Goal: Task Accomplishment & Management: Use online tool/utility

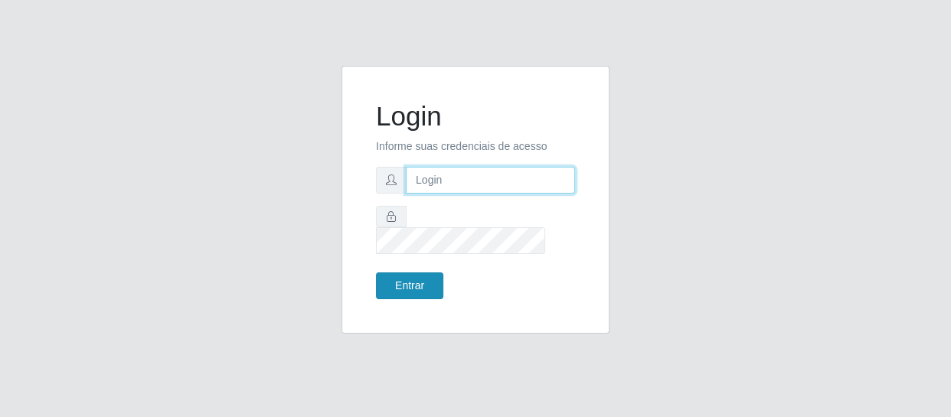
type input "[EMAIL_ADDRESS][DOMAIN_NAME]"
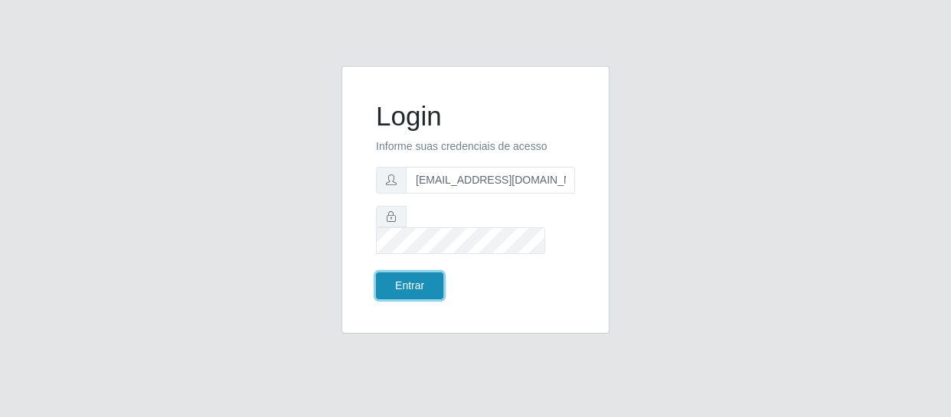
click at [414, 273] on button "Entrar" at bounding box center [409, 286] width 67 height 27
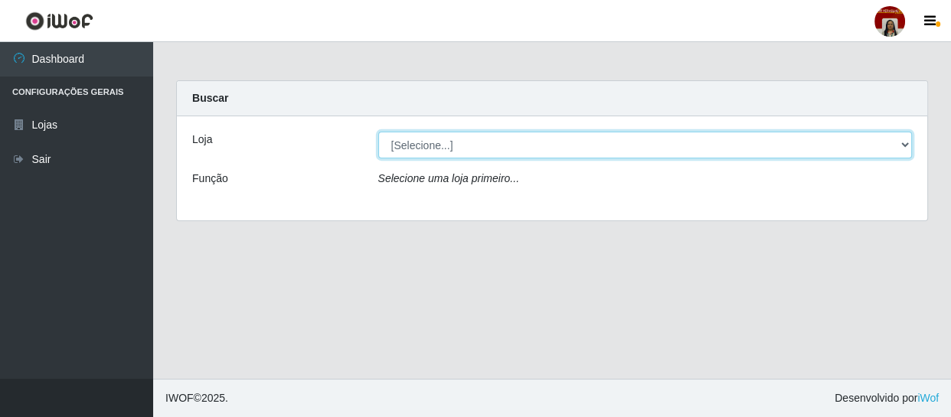
click at [467, 152] on select "[Selecione...] Mar Vermelho - Loja 04" at bounding box center [645, 145] width 535 height 27
select select "251"
click at [378, 132] on select "[Selecione...] Mar Vermelho - Loja 04" at bounding box center [645, 145] width 535 height 27
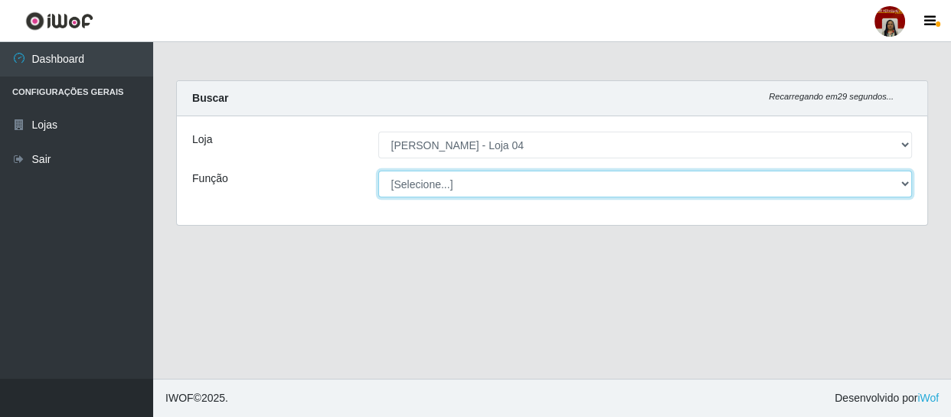
click at [478, 178] on select "[Selecione...] ASG ASG + ASG ++ Auxiliar de Depósito Auxiliar de Depósito + Aux…" at bounding box center [645, 184] width 535 height 27
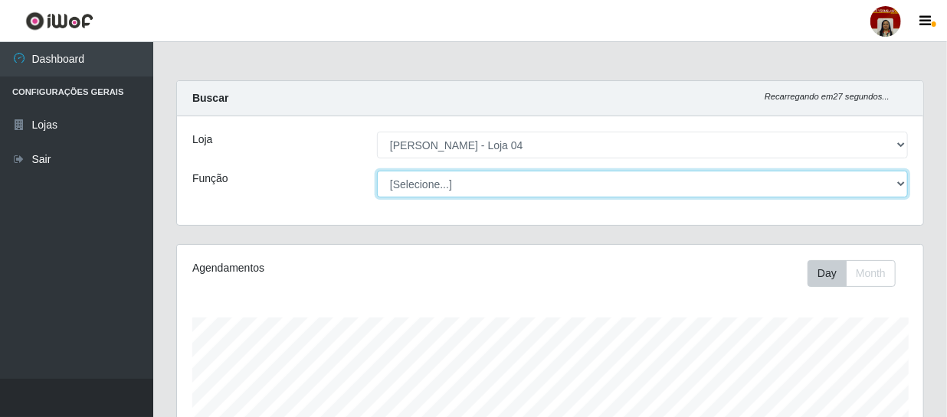
scroll to position [318, 746]
select select "22"
click at [377, 171] on select "[Selecione...] ASG ASG + ASG ++ Auxiliar de Depósito Auxiliar de Depósito + Aux…" at bounding box center [642, 184] width 531 height 27
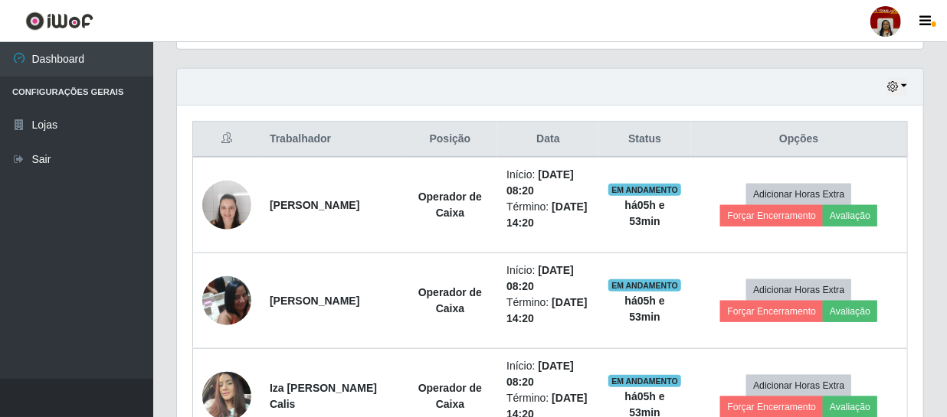
scroll to position [490, 0]
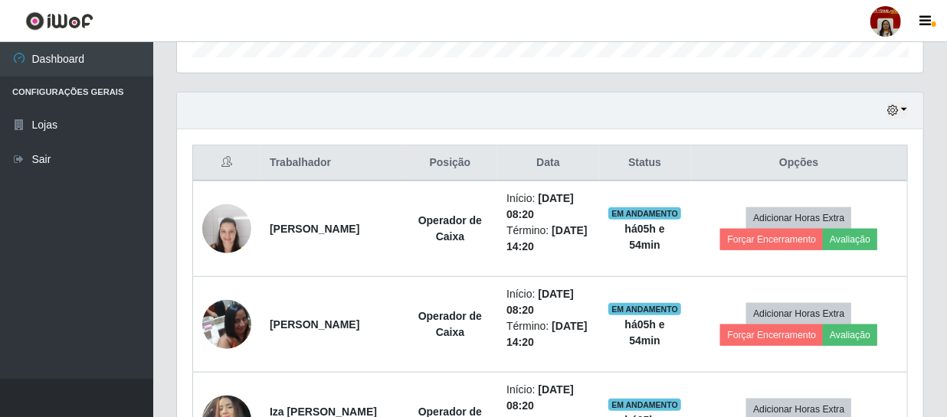
drag, startPoint x: 650, startPoint y: 8, endPoint x: 588, endPoint y: 80, distance: 95.1
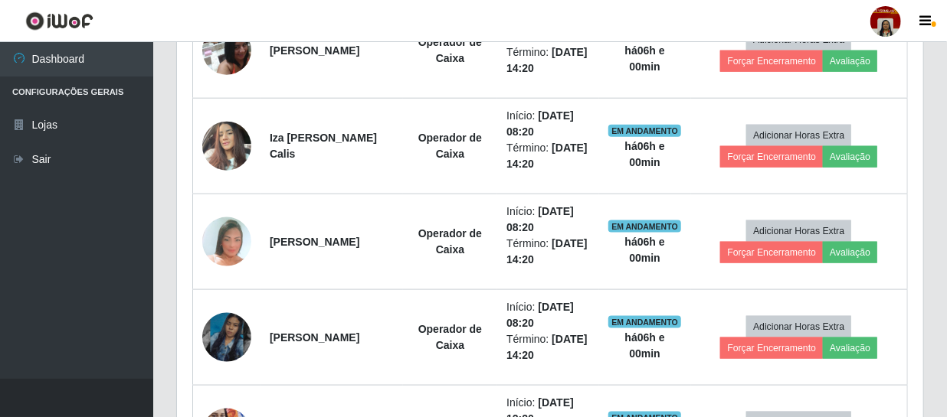
scroll to position [769, 0]
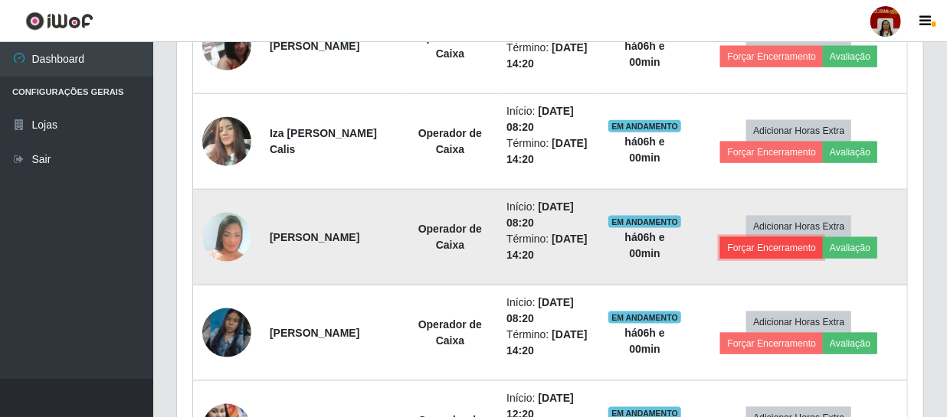
click at [792, 249] on button "Forçar Encerramento" at bounding box center [771, 247] width 103 height 21
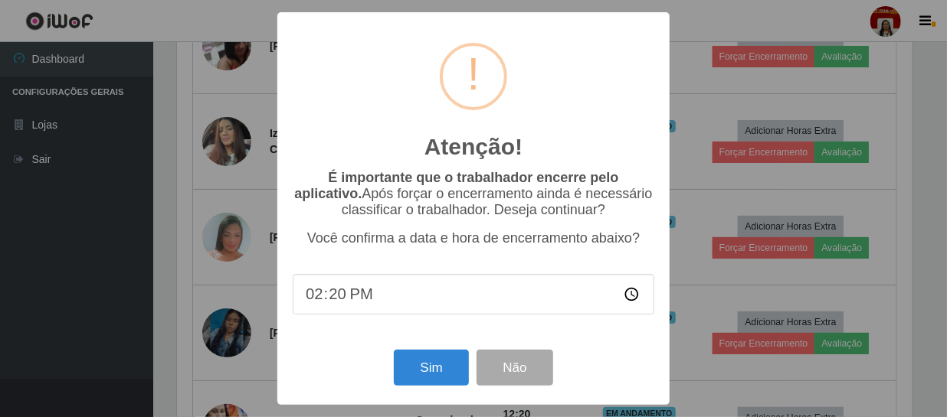
scroll to position [318, 739]
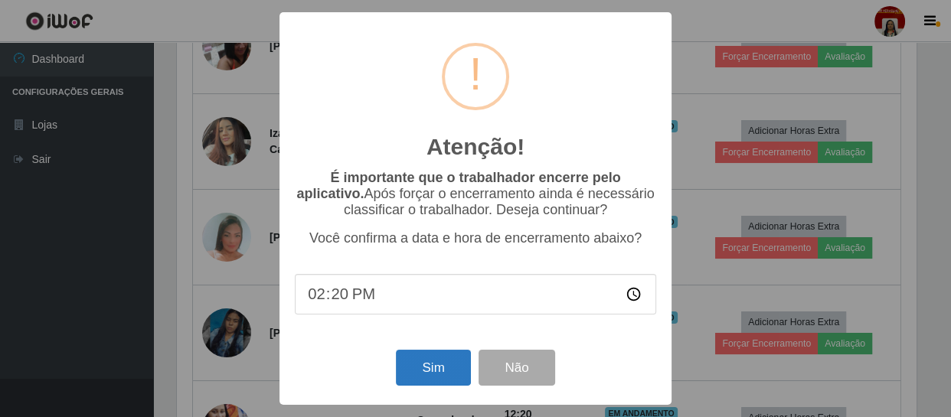
drag, startPoint x: 438, startPoint y: 393, endPoint x: 441, endPoint y: 371, distance: 22.4
click at [437, 390] on div "Sim Não" at bounding box center [476, 368] width 362 height 44
click at [441, 371] on button "Sim" at bounding box center [433, 368] width 74 height 36
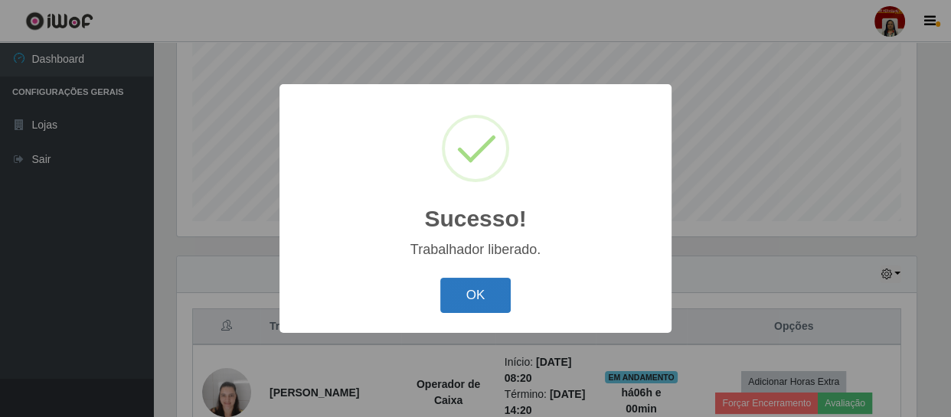
click at [491, 283] on button "OK" at bounding box center [475, 296] width 71 height 36
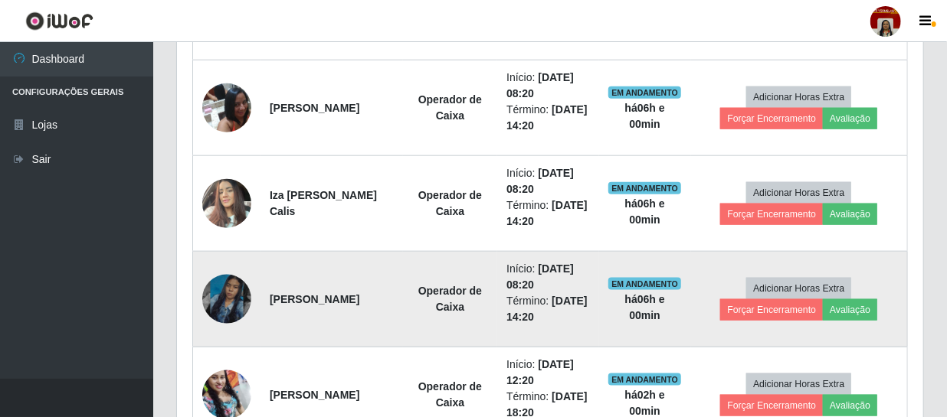
scroll to position [674, 0]
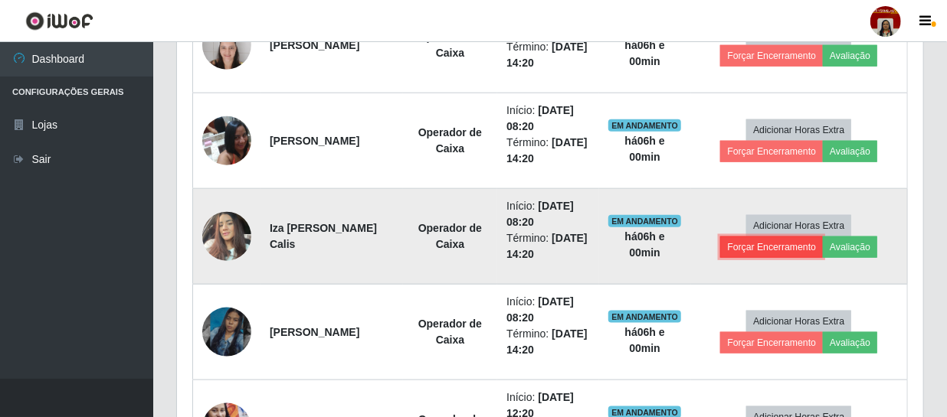
click at [793, 245] on button "Forçar Encerramento" at bounding box center [771, 247] width 103 height 21
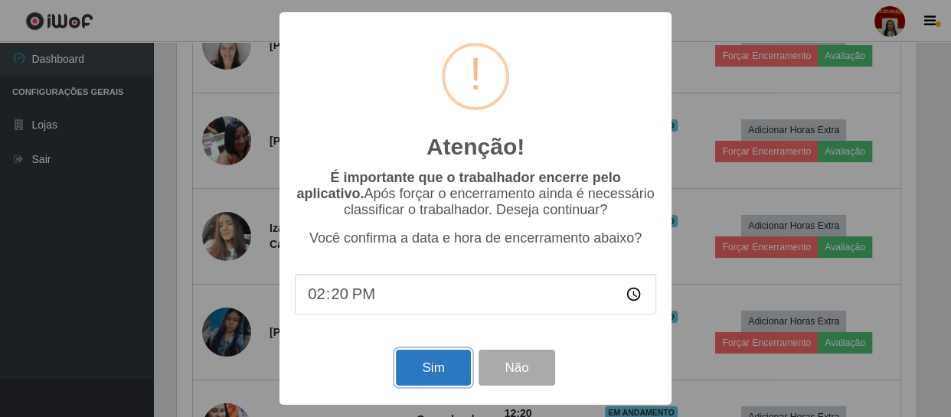
click at [447, 367] on button "Sim" at bounding box center [433, 368] width 74 height 36
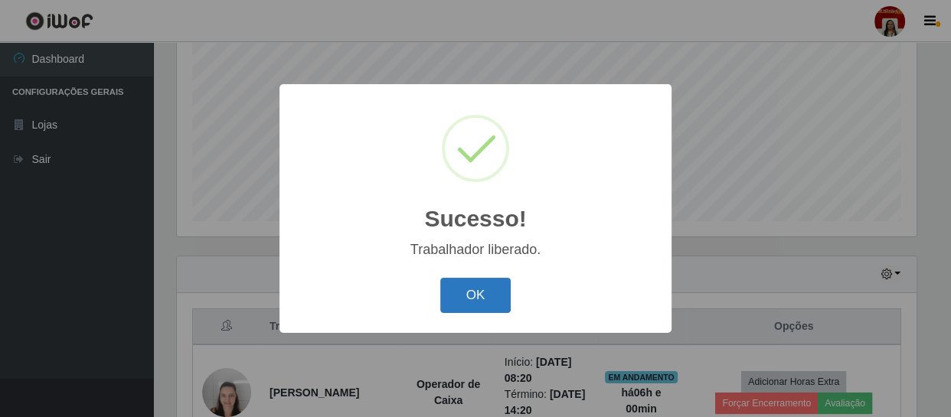
click at [461, 310] on button "OK" at bounding box center [475, 296] width 71 height 36
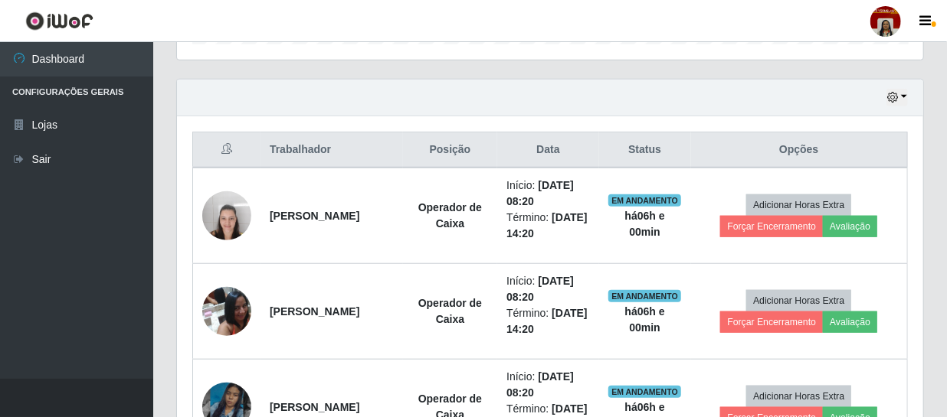
scroll to position [535, 0]
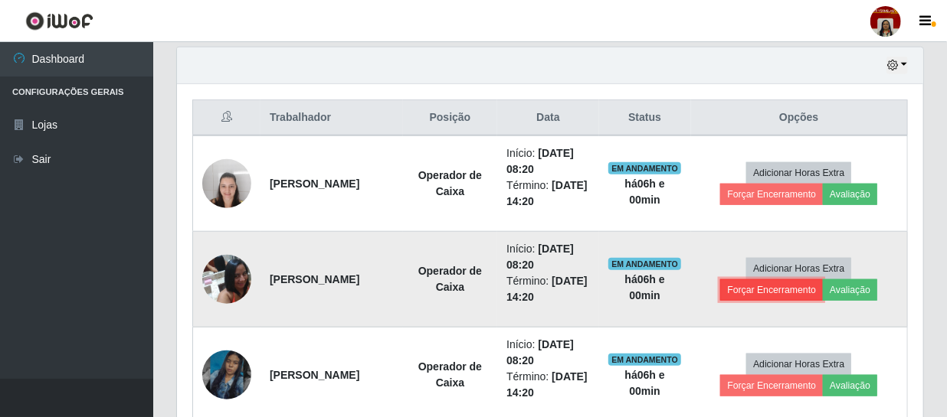
click at [767, 296] on button "Forçar Encerramento" at bounding box center [771, 290] width 103 height 21
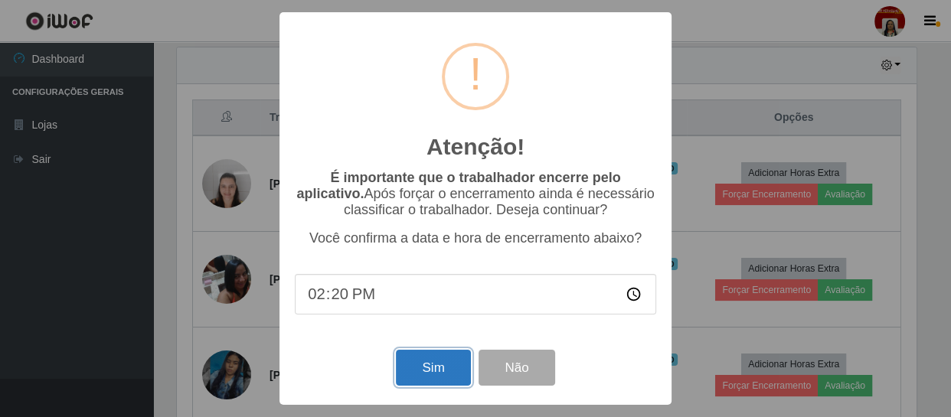
click at [446, 372] on button "Sim" at bounding box center [433, 368] width 74 height 36
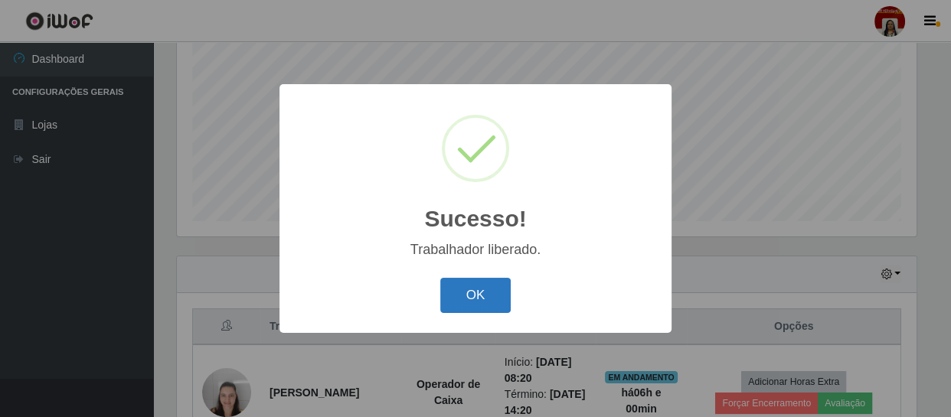
click at [483, 313] on button "OK" at bounding box center [475, 296] width 71 height 36
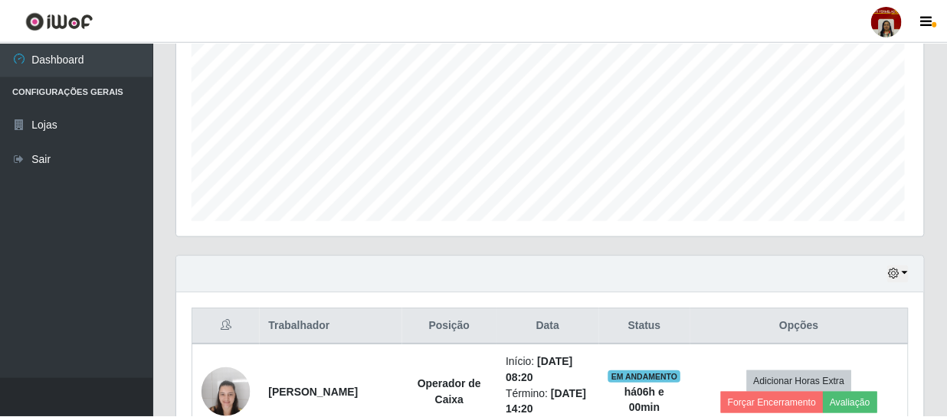
scroll to position [0, 0]
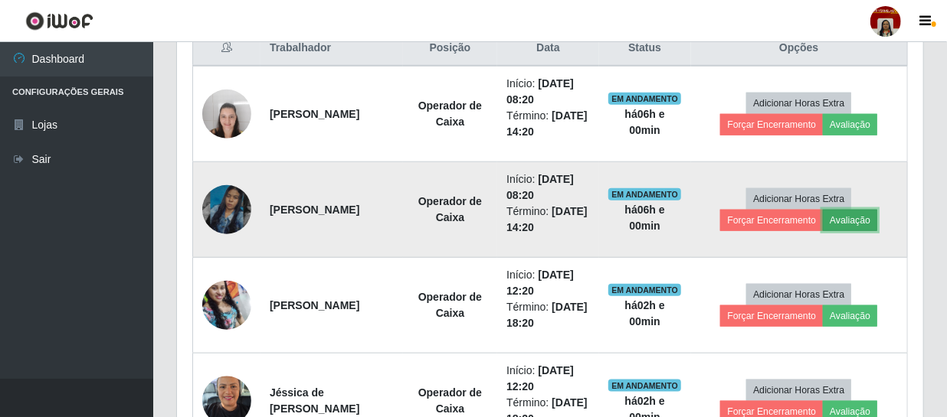
click at [877, 221] on button "Avaliação" at bounding box center [850, 220] width 54 height 21
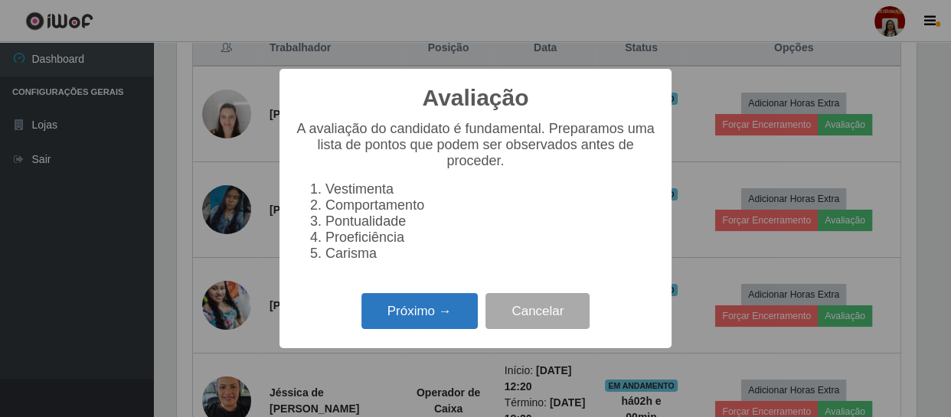
click at [417, 321] on button "Próximo →" at bounding box center [420, 311] width 116 height 36
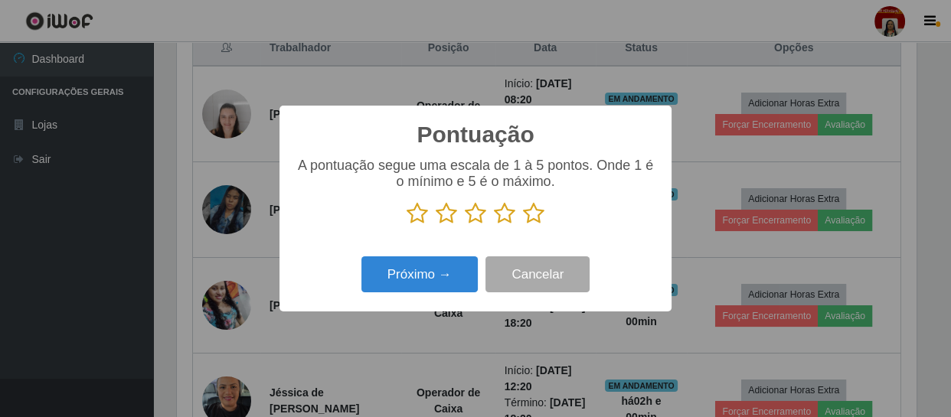
click at [539, 214] on icon at bounding box center [533, 213] width 21 height 23
click at [523, 225] on input "radio" at bounding box center [523, 225] width 0 height 0
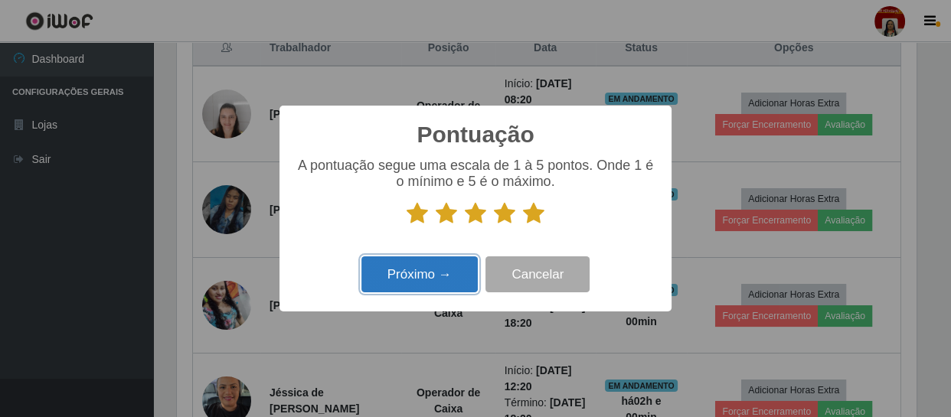
click at [440, 276] on button "Próximo →" at bounding box center [420, 275] width 116 height 36
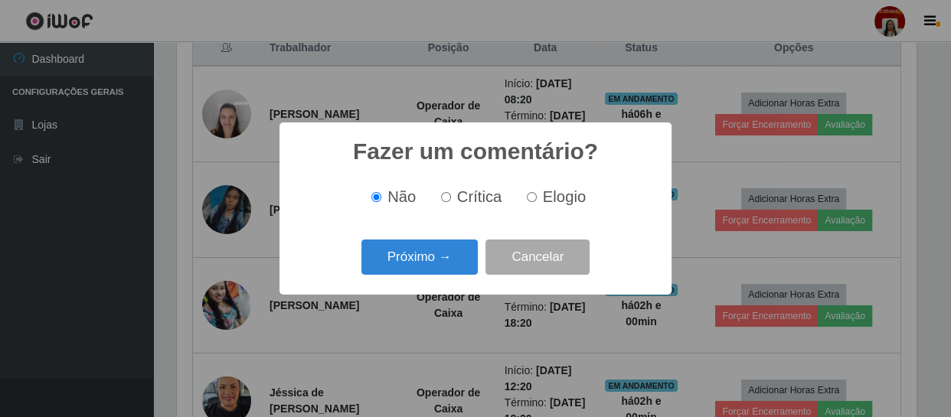
click at [440, 276] on button "Próximo →" at bounding box center [420, 258] width 116 height 36
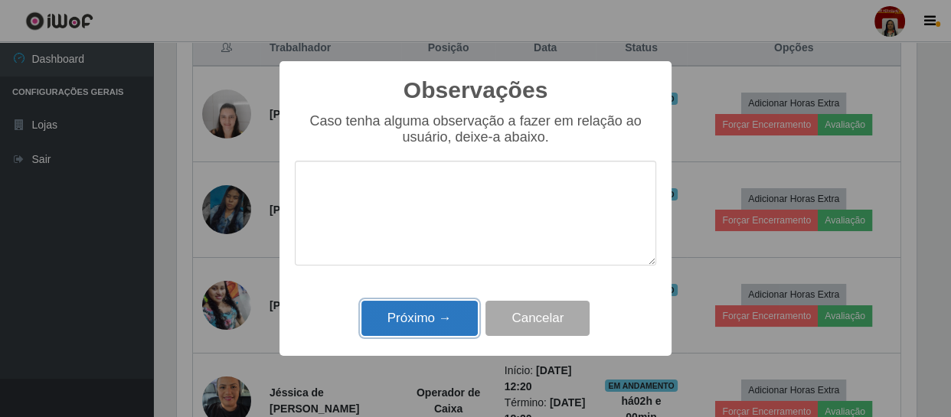
click at [432, 326] on button "Próximo →" at bounding box center [420, 319] width 116 height 36
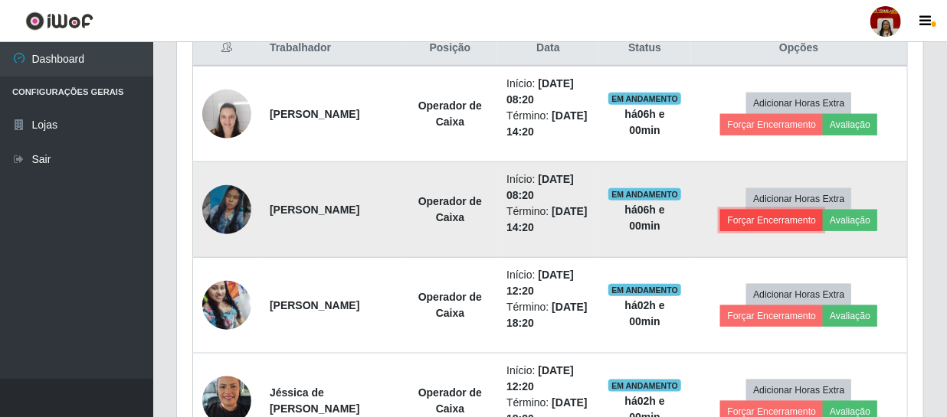
click at [761, 223] on button "Forçar Encerramento" at bounding box center [771, 220] width 103 height 21
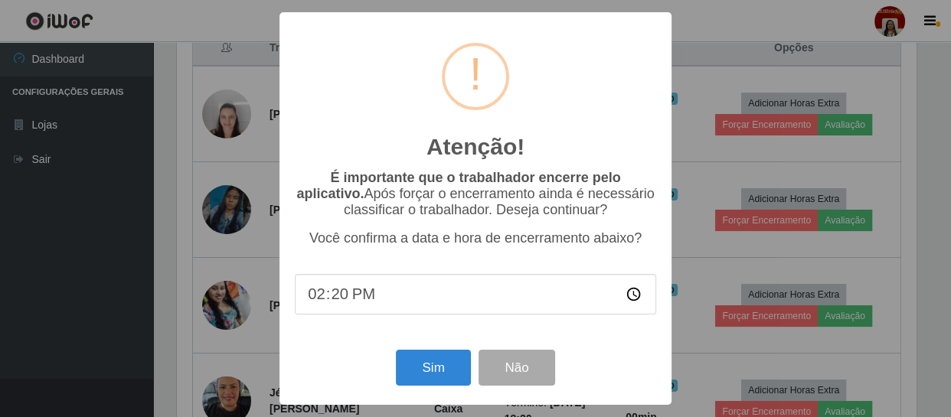
click at [394, 374] on div "Sim Não" at bounding box center [476, 368] width 362 height 44
click at [447, 375] on button "Sim" at bounding box center [433, 368] width 74 height 36
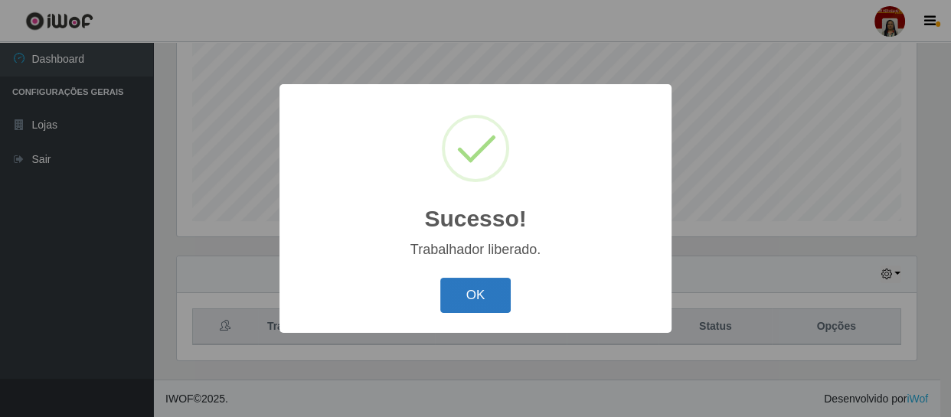
click at [486, 299] on button "OK" at bounding box center [475, 296] width 71 height 36
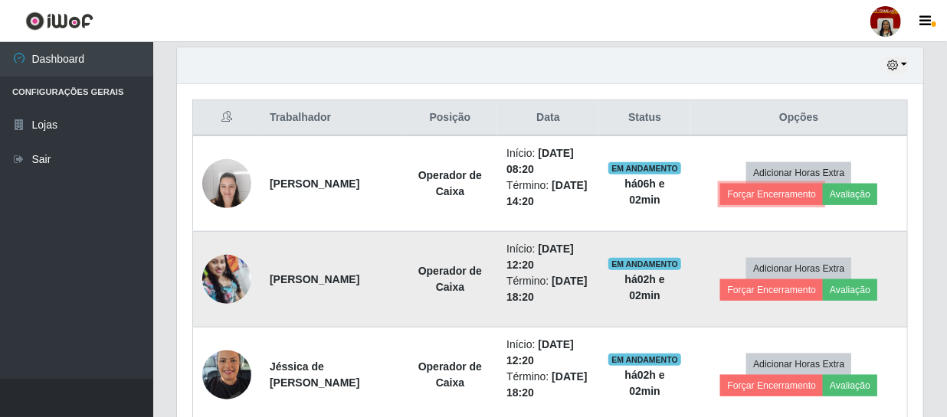
drag, startPoint x: 777, startPoint y: 197, endPoint x: 837, endPoint y: 308, distance: 126.5
click at [837, 308] on tbody "[PERSON_NAME] Operador de Caixa Início: [DATE] 08:20 Término: [DATE] 14:20 EM A…" at bounding box center [550, 376] width 715 height 480
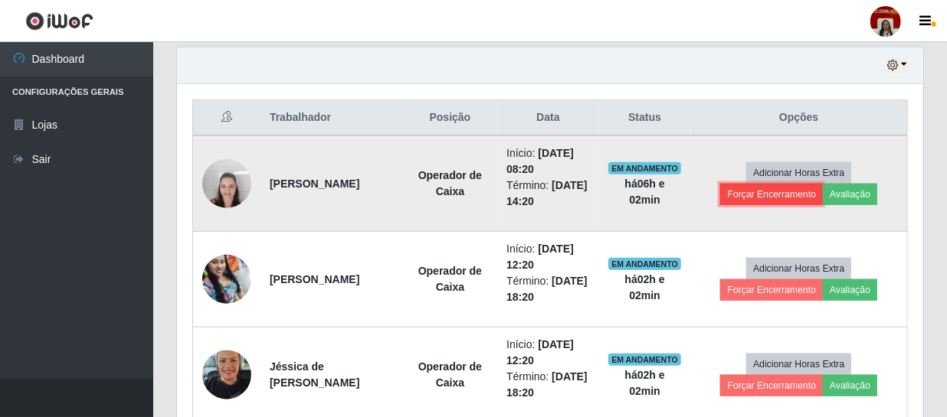
click at [781, 191] on button "Forçar Encerramento" at bounding box center [771, 194] width 103 height 21
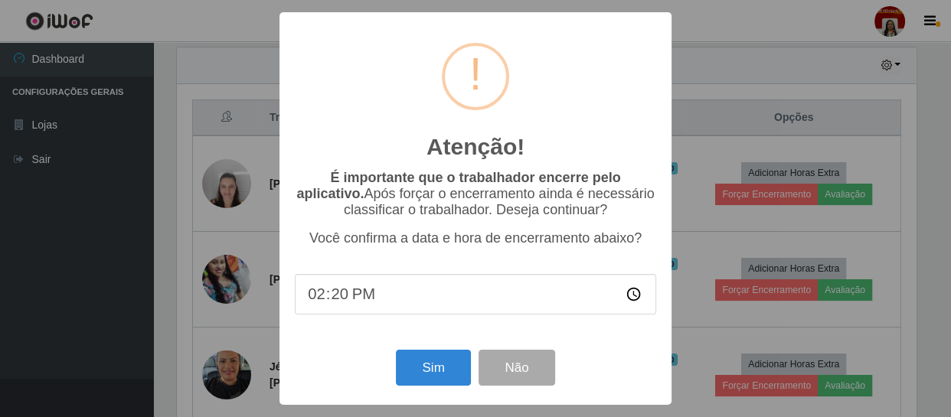
click at [504, 346] on div "Atenção! × É importante que o trabalhador encerre pelo aplicativo. Após forçar …" at bounding box center [476, 208] width 392 height 393
click at [510, 368] on button "Não" at bounding box center [517, 368] width 76 height 36
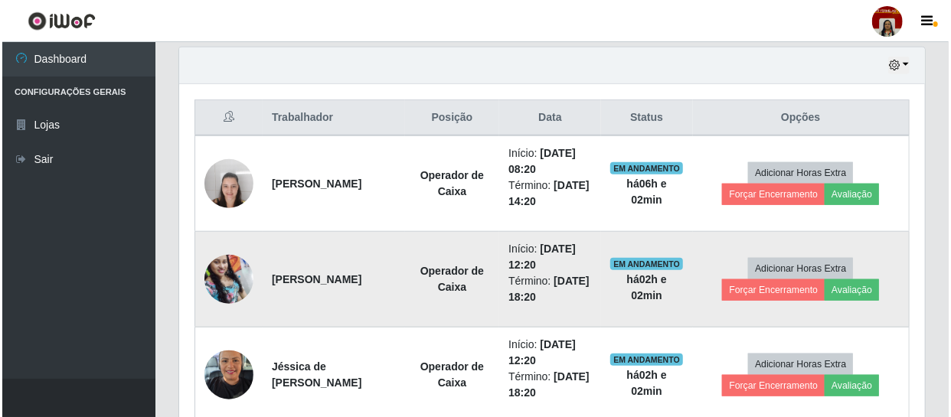
scroll to position [318, 746]
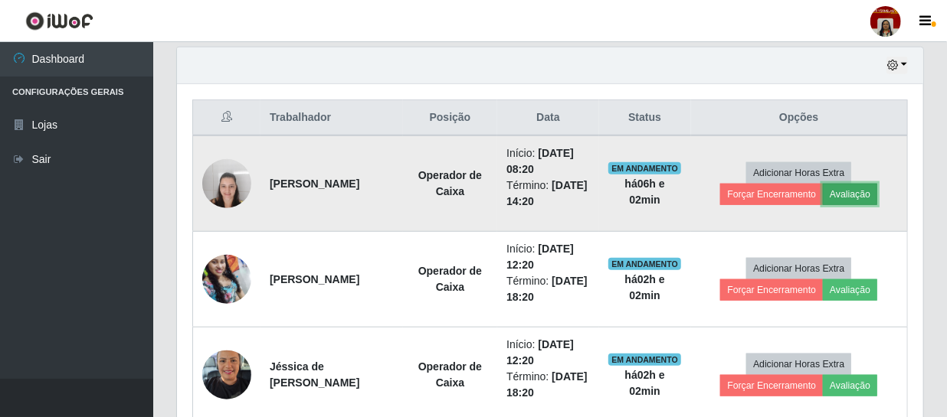
click at [856, 188] on button "Avaliação" at bounding box center [850, 194] width 54 height 21
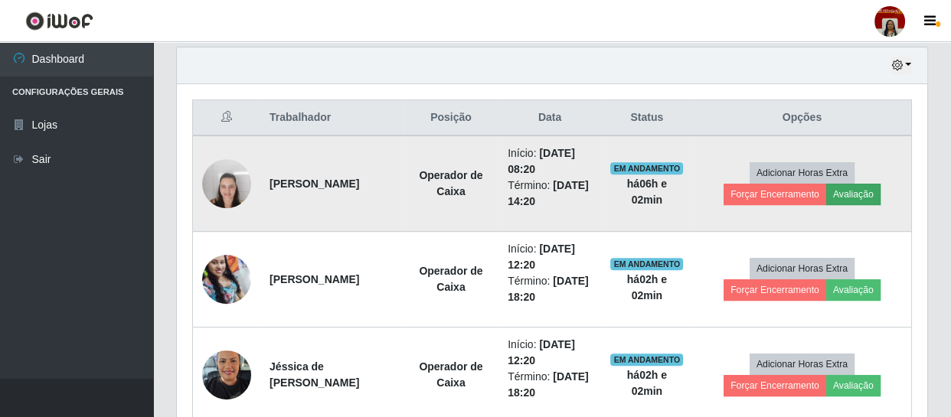
scroll to position [318, 739]
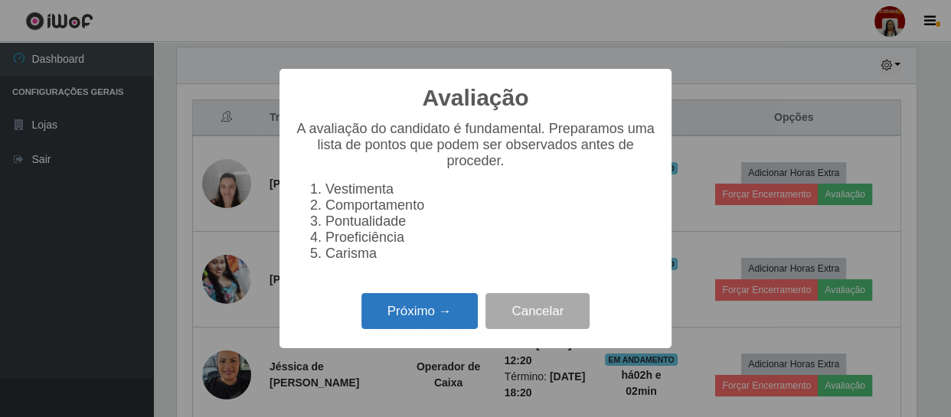
click at [413, 317] on button "Próximo →" at bounding box center [420, 311] width 116 height 36
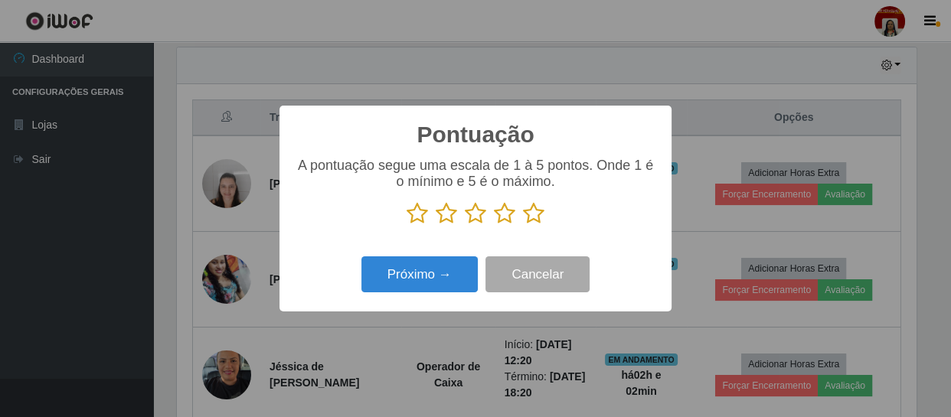
click at [523, 214] on icon at bounding box center [533, 213] width 21 height 23
click at [523, 225] on input "radio" at bounding box center [523, 225] width 0 height 0
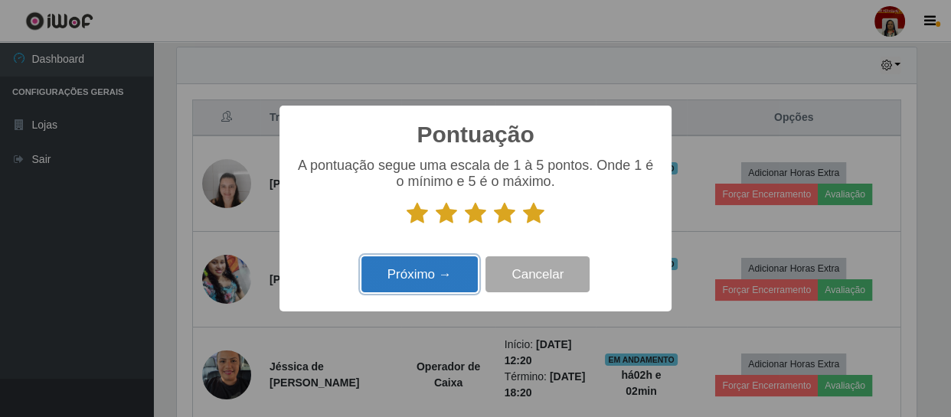
click at [394, 269] on button "Próximo →" at bounding box center [420, 275] width 116 height 36
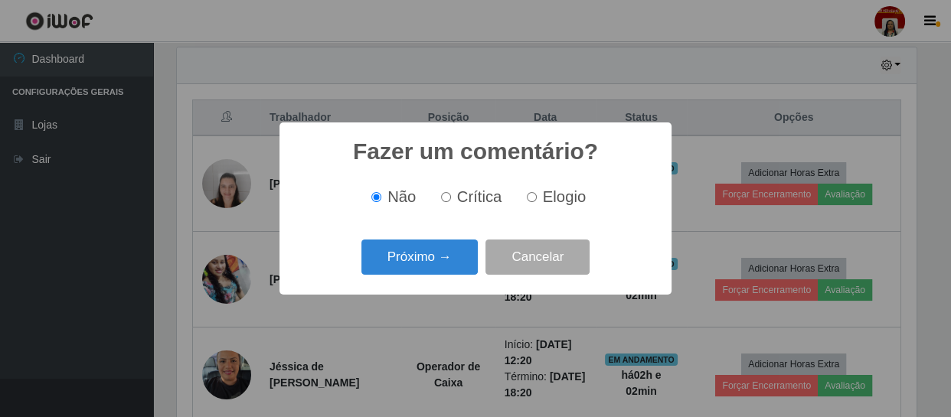
click at [394, 269] on button "Próximo →" at bounding box center [420, 258] width 116 height 36
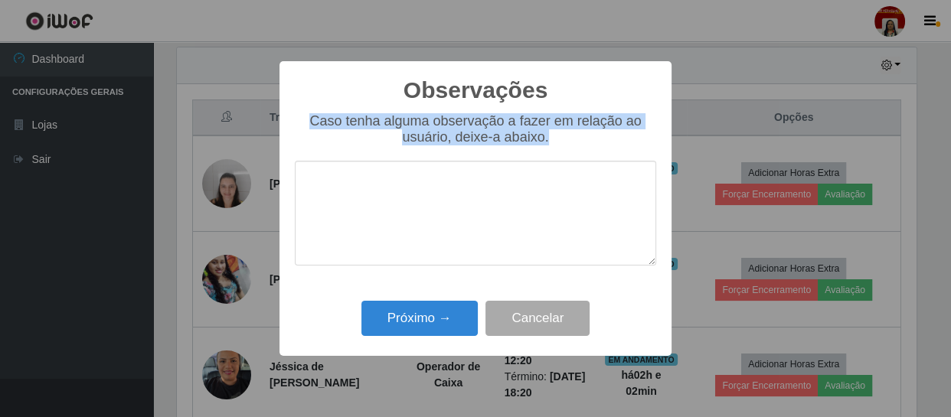
click at [394, 269] on div "Caso tenha alguma observação a fazer em relação ao usuário, deixe-a abaixo." at bounding box center [476, 197] width 362 height 168
click at [414, 322] on button "Próximo →" at bounding box center [420, 319] width 116 height 36
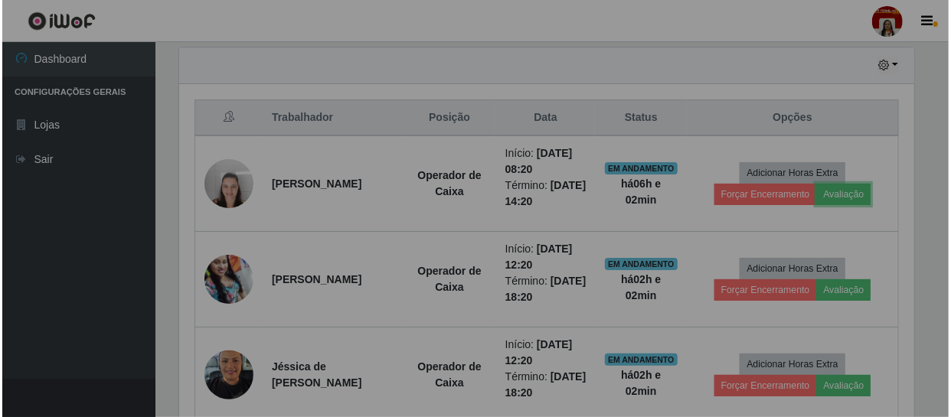
scroll to position [318, 746]
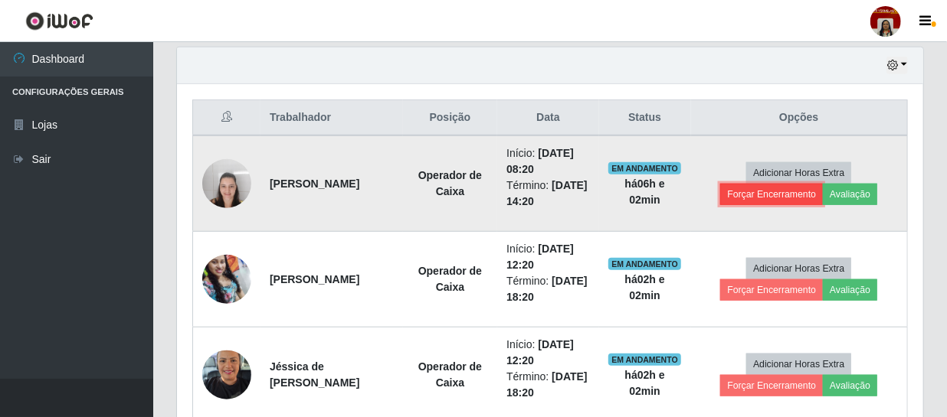
click at [787, 194] on button "Forçar Encerramento" at bounding box center [771, 194] width 103 height 21
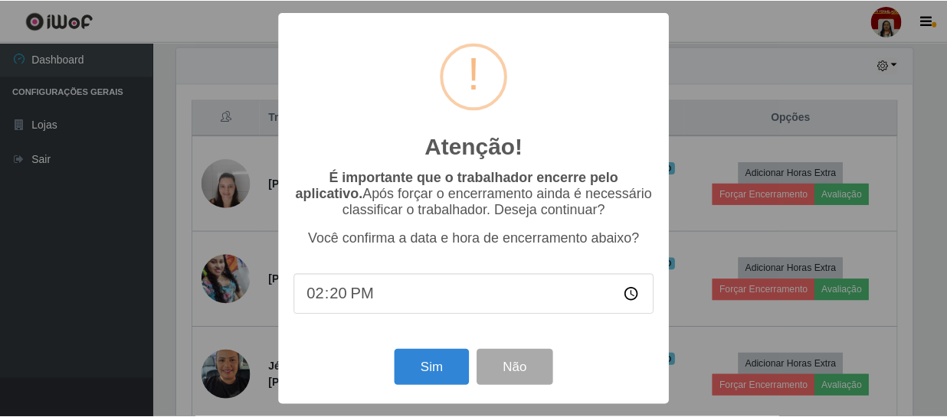
scroll to position [318, 739]
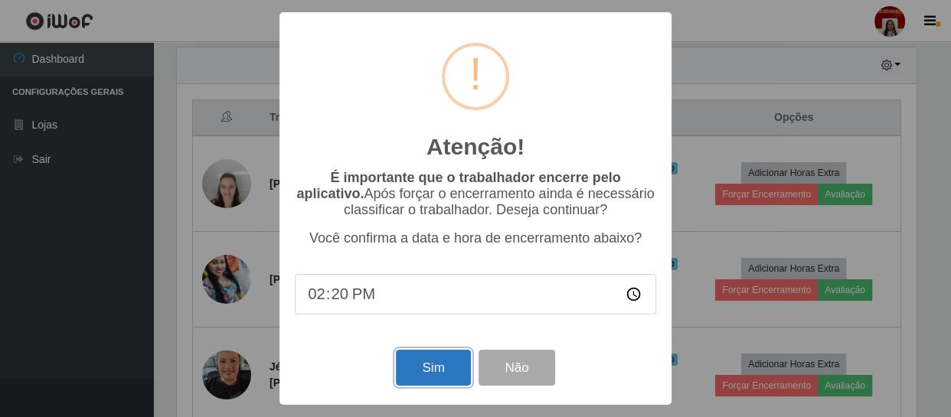
click at [409, 367] on button "Sim" at bounding box center [433, 368] width 74 height 36
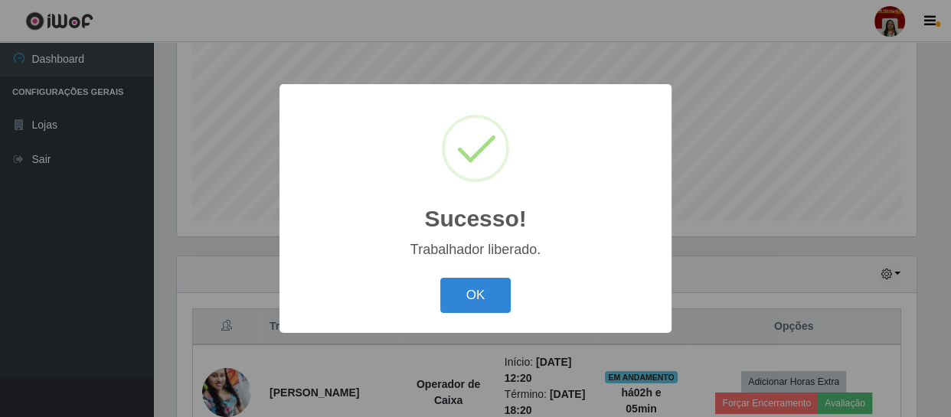
click at [440, 278] on button "OK" at bounding box center [475, 296] width 71 height 36
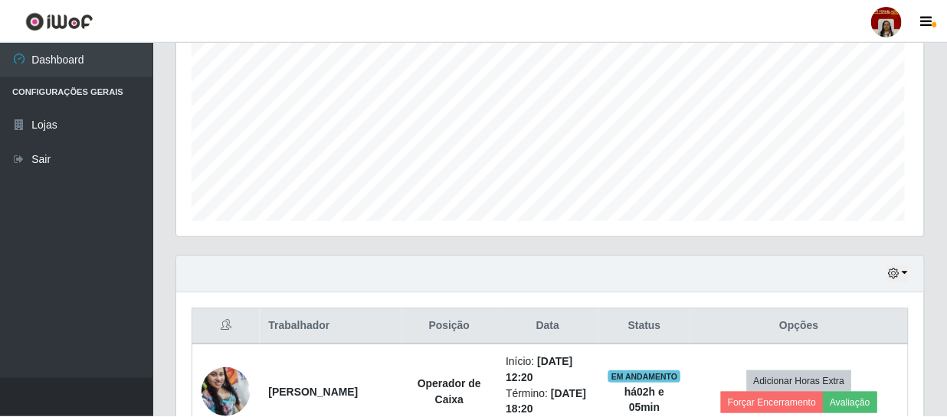
scroll to position [318, 746]
